Goal: Information Seeking & Learning: Learn about a topic

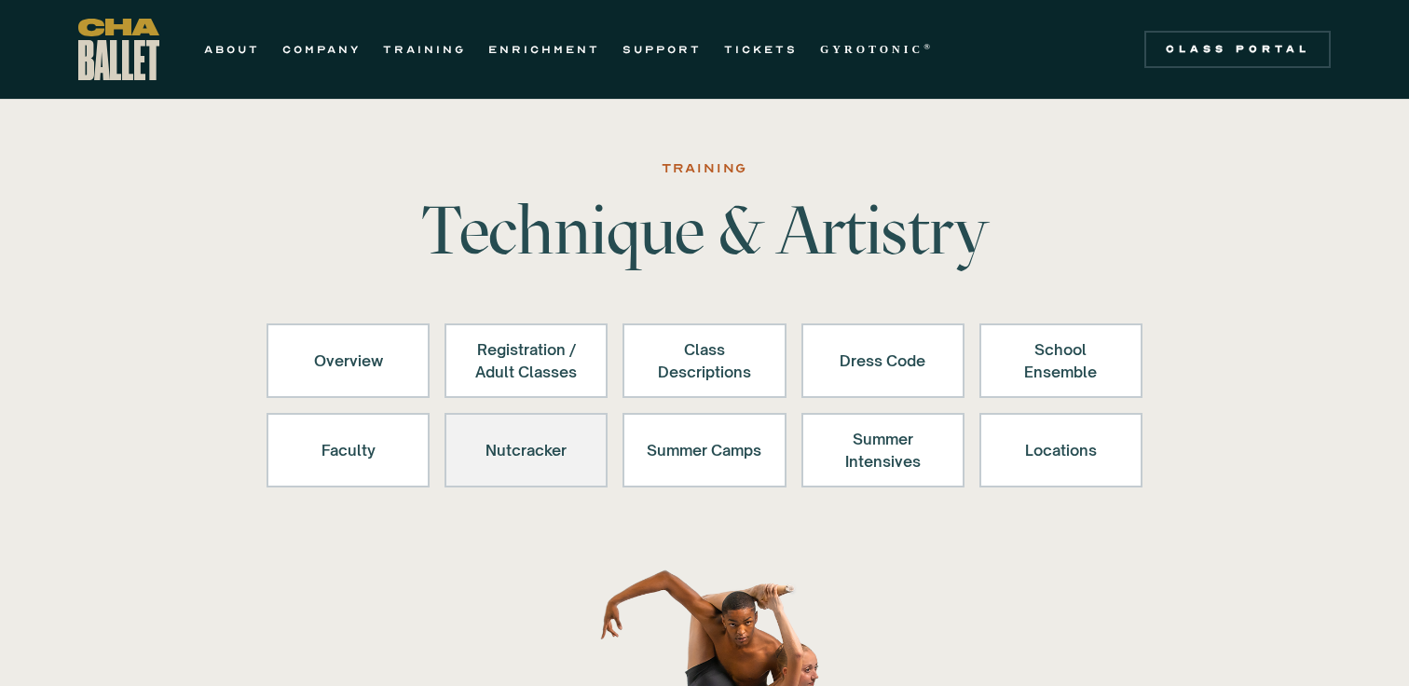
click at [542, 447] on div "Nutcracker" at bounding box center [526, 450] width 115 height 45
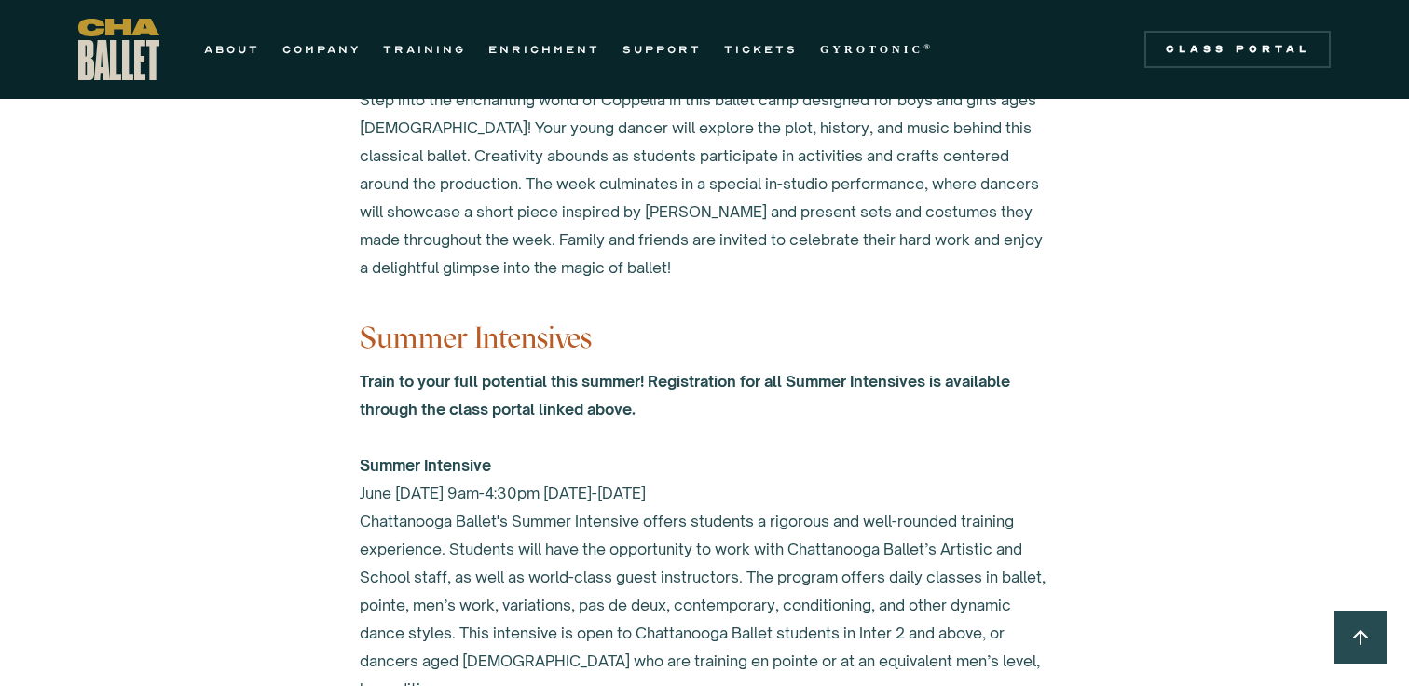
scroll to position [7431, 0]
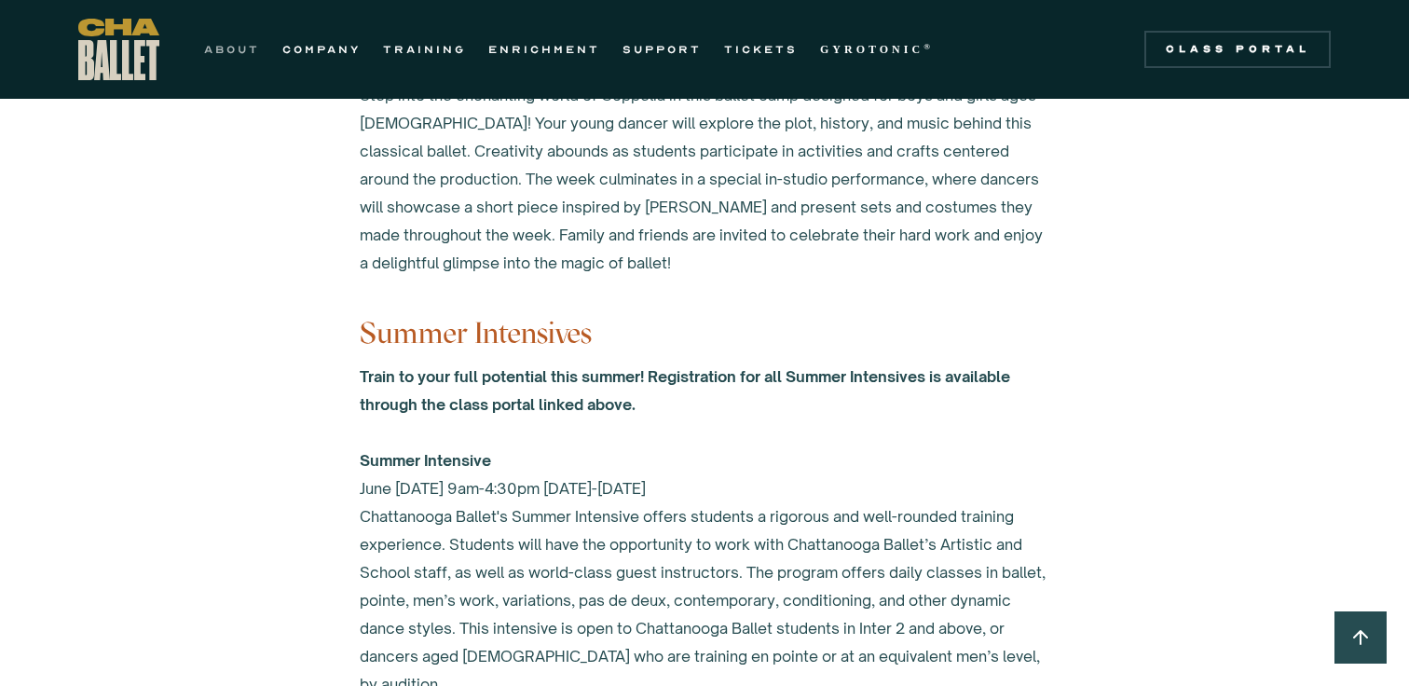
click at [219, 50] on link "ABOUT" at bounding box center [232, 49] width 56 height 22
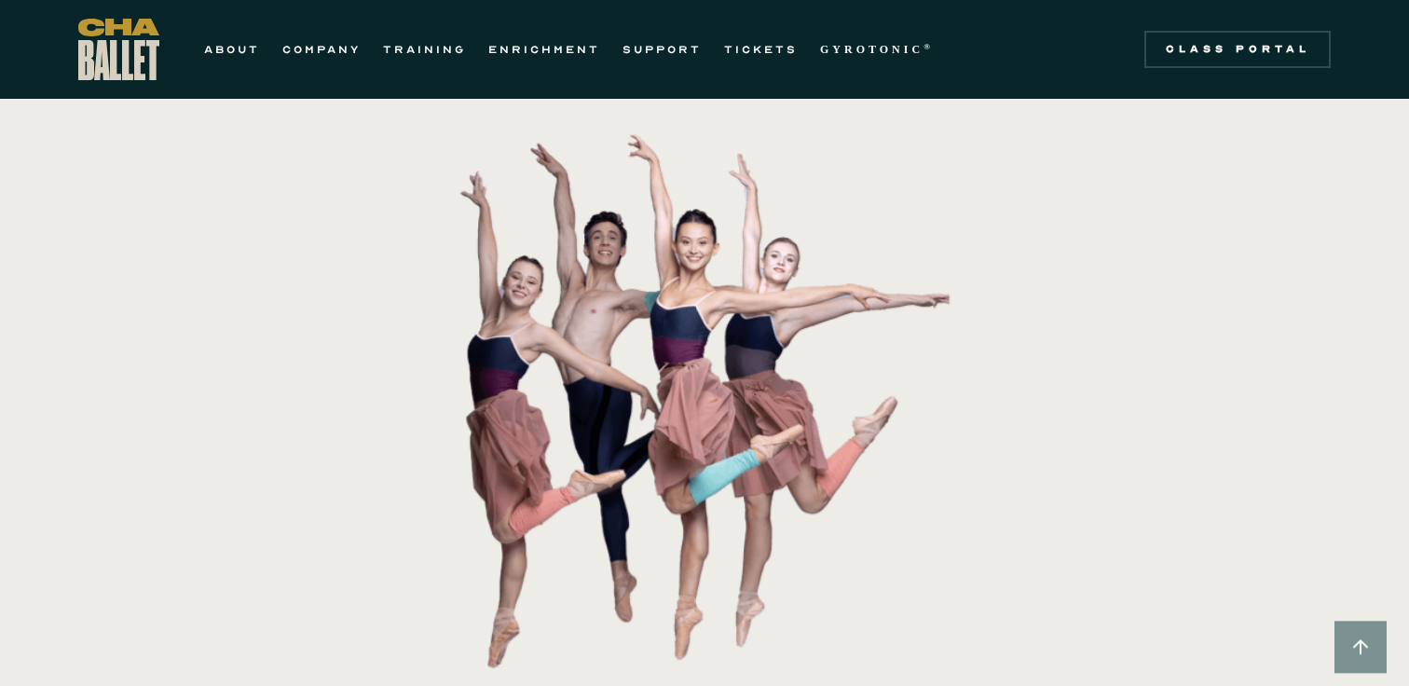
scroll to position [269, 0]
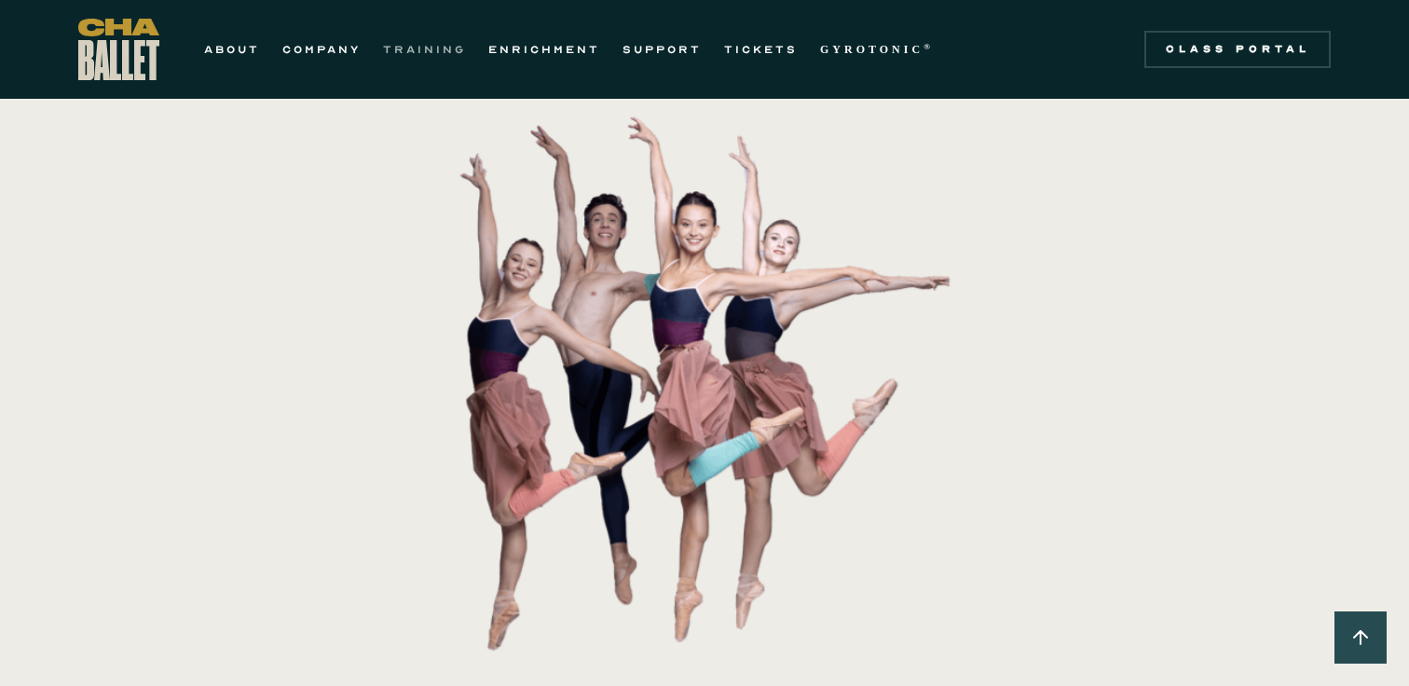
click at [415, 45] on link "TRAINING" at bounding box center [424, 49] width 83 height 22
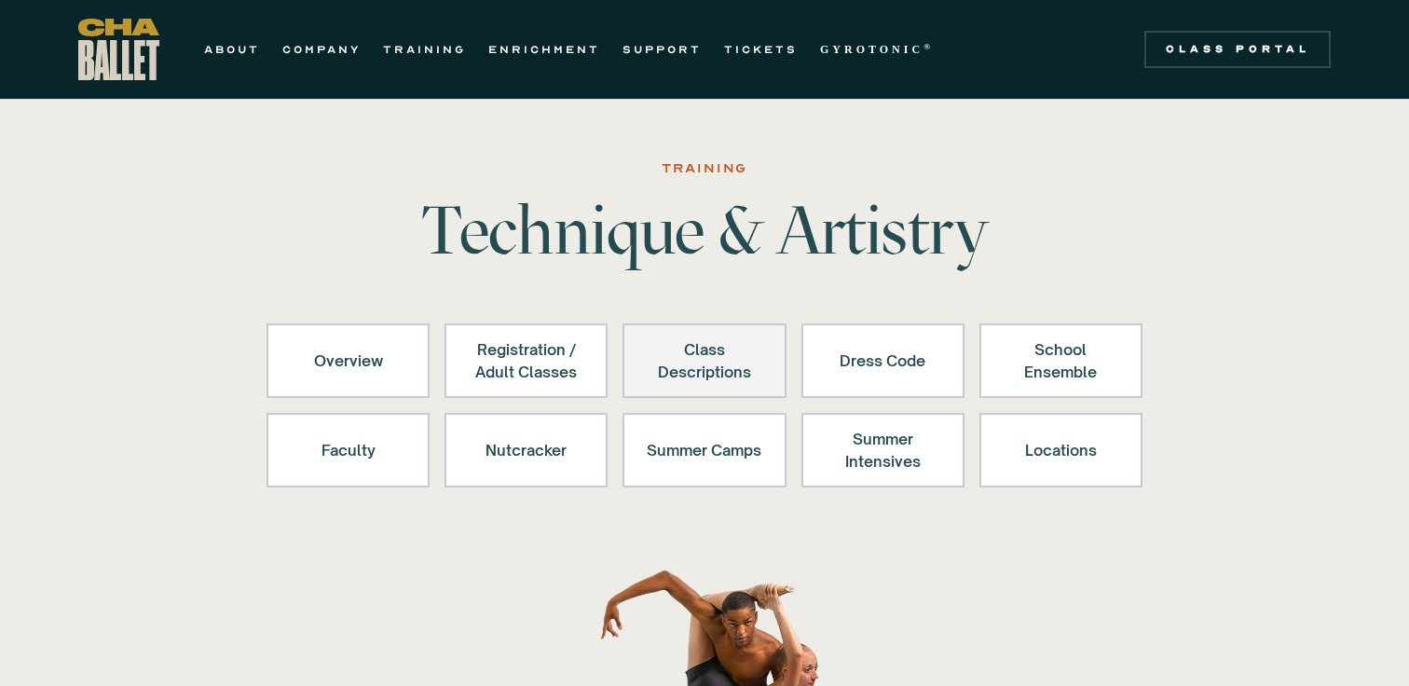
click at [658, 365] on div "Class Descriptions" at bounding box center [704, 360] width 115 height 45
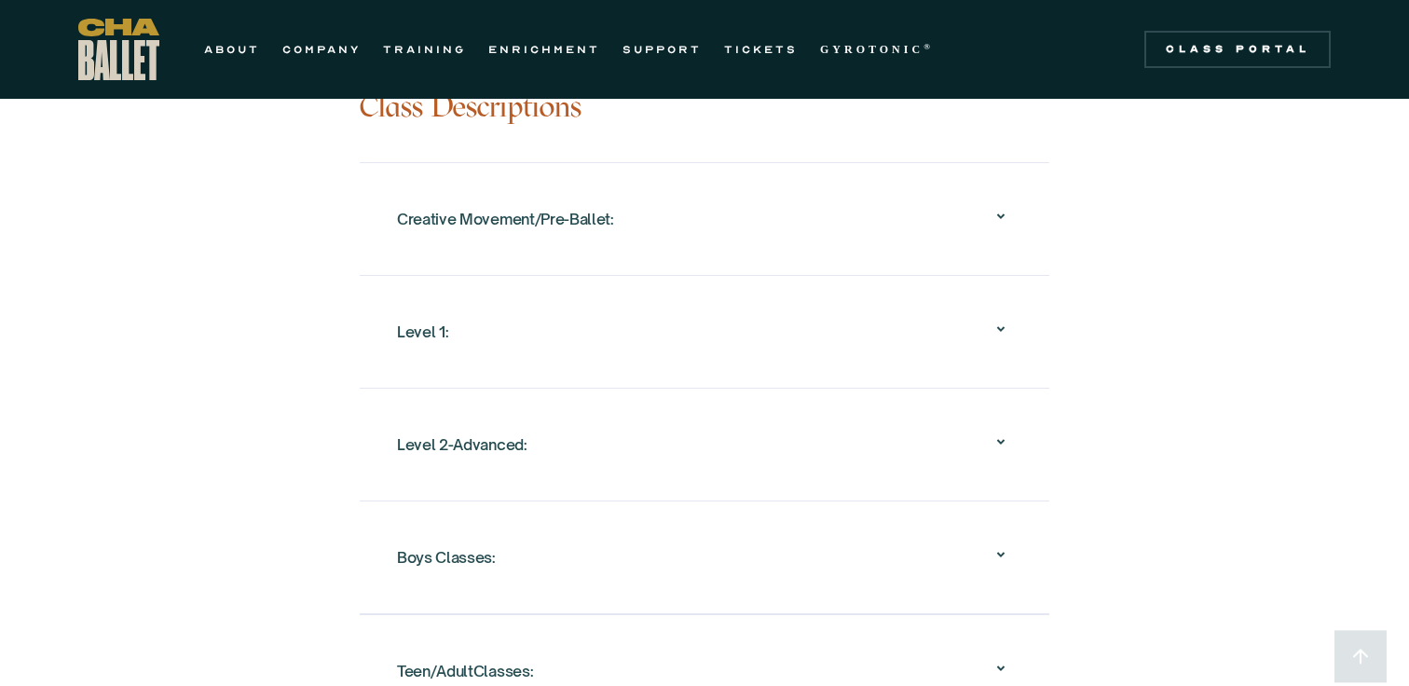
scroll to position [1834, 0]
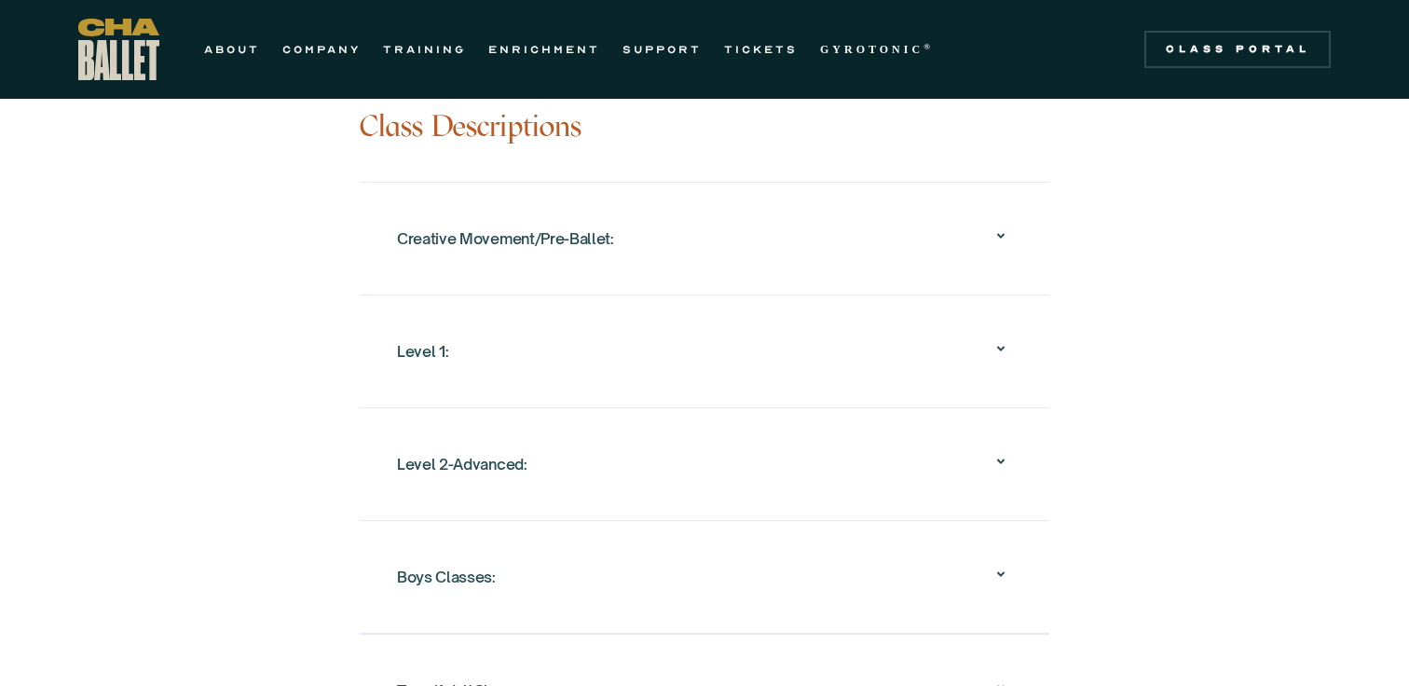
click at [606, 222] on div "Creative Movement/Pre-Ballet:" at bounding box center [505, 239] width 217 height 34
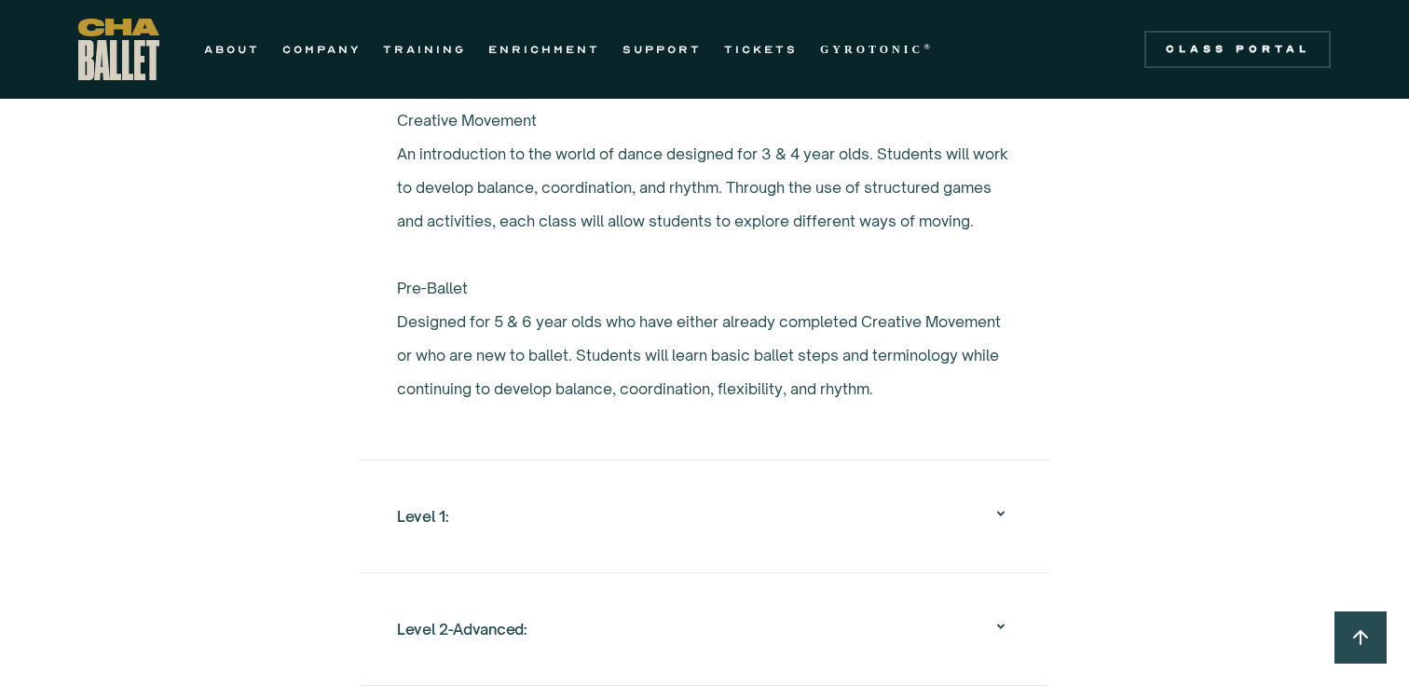
scroll to position [2001, 0]
click at [494, 532] on div "Level 1:" at bounding box center [704, 515] width 615 height 60
